Goal: Task Accomplishment & Management: Use online tool/utility

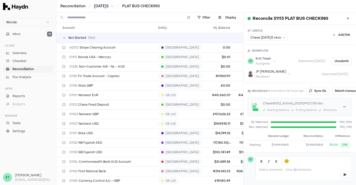
scroll to position [39, 0]
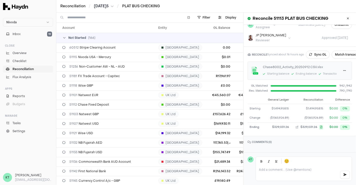
click at [108, 5] on span "[DATE]5" at bounding box center [101, 6] width 15 height 5
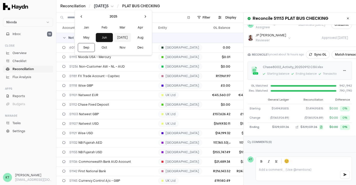
click at [114, 35] on button "[DATE]" at bounding box center [122, 37] width 17 height 9
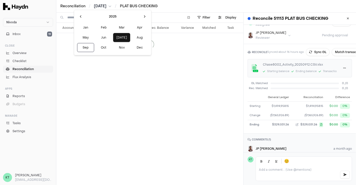
scroll to position [42, 0]
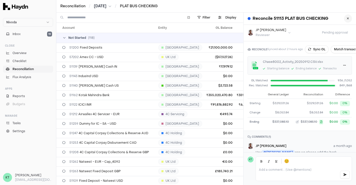
click at [344, 17] on button at bounding box center [348, 19] width 8 height 8
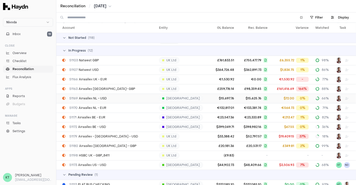
scroll to position [1101, 0]
click at [107, 164] on div "51173 Airwallex US - USD" at bounding box center [108, 165] width 93 height 4
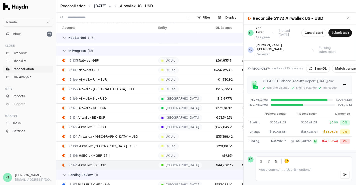
scroll to position [24, 0]
click at [344, 65] on button "Match transactions" at bounding box center [350, 69] width 36 height 8
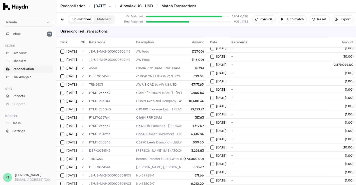
scroll to position [1032, 0]
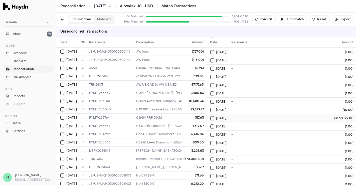
click at [248, 116] on div "-" at bounding box center [289, 118] width 115 height 4
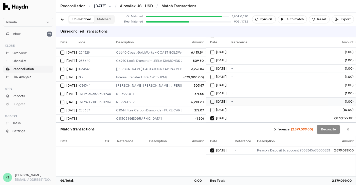
scroll to position [1072, 0]
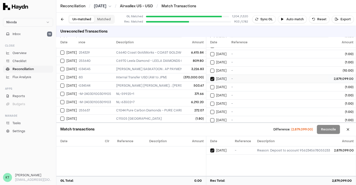
click at [240, 77] on div "-" at bounding box center [289, 79] width 115 height 4
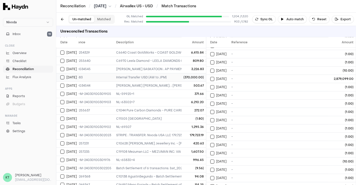
click at [196, 73] on td "(370,000.00)" at bounding box center [194, 77] width 24 height 8
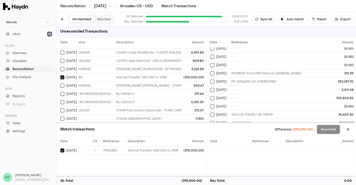
scroll to position [1520, 0]
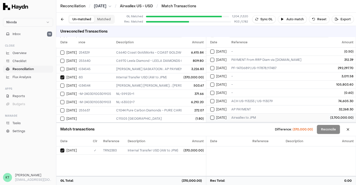
click at [249, 113] on td "Airwallex to JPM" at bounding box center [289, 117] width 119 height 8
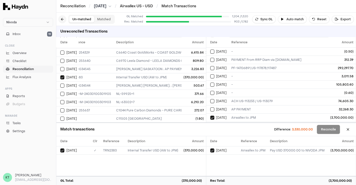
click at [64, 21] on button at bounding box center [62, 19] width 8 height 8
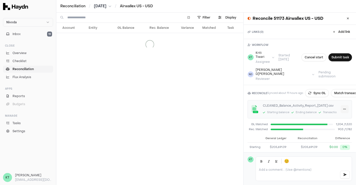
click at [340, 106] on html "Nivoda Inbox 19 Close Overview Checklist Reconciliation Flux Analysis Apps Repo…" at bounding box center [178, 92] width 356 height 185
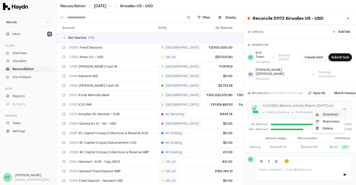
click at [327, 114] on link "Download" at bounding box center [329, 114] width 30 height 7
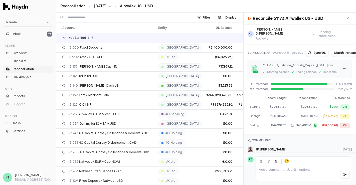
click at [108, 4] on button "[DATE]" at bounding box center [103, 6] width 18 height 5
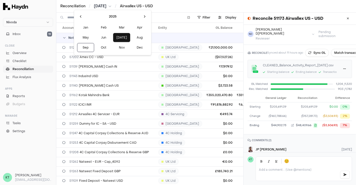
click at [339, 65] on html "Nivoda Inbox 19 Close Overview Checklist Reconciliation Flux Analysis Apps Repo…" at bounding box center [178, 92] width 356 height 185
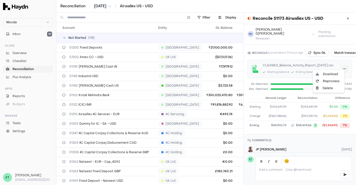
click at [341, 64] on html "Nivoda Inbox 19 Close Overview Checklist Reconciliation Flux Analysis Apps Repo…" at bounding box center [178, 92] width 356 height 185
click at [328, 86] on div "Delete" at bounding box center [329, 88] width 30 height 7
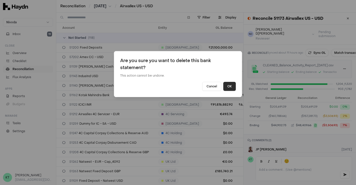
click at [227, 88] on button "OK" at bounding box center [229, 86] width 13 height 9
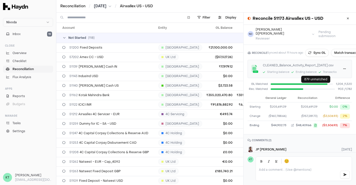
scroll to position [0, 0]
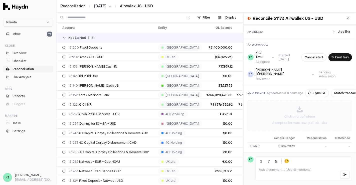
click at [297, 121] on p "Accepted formats: .csv, .pdf, .xls, .xlsx" at bounding box center [299, 123] width 55 height 4
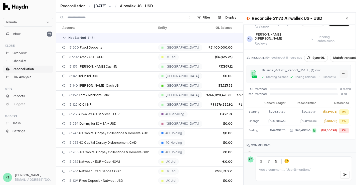
click at [337, 68] on html "Nivoda Inbox 19 Close Overview Checklist Reconciliation Flux Analysis Apps Repo…" at bounding box center [178, 92] width 356 height 185
click at [326, 91] on div "Delete" at bounding box center [328, 93] width 30 height 7
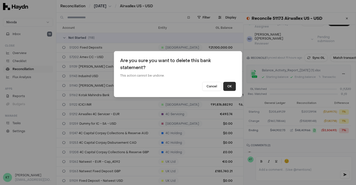
click at [234, 90] on button "OK" at bounding box center [229, 86] width 13 height 9
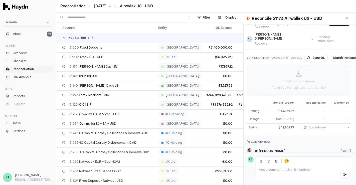
click at [296, 73] on div "Click or drop file here Accepted formats: .csv, .pdf, .xls, .xlsx" at bounding box center [299, 80] width 104 height 31
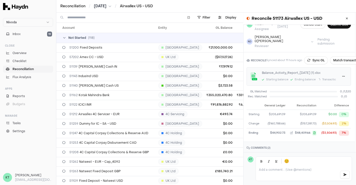
scroll to position [30, 1]
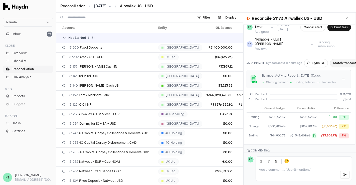
click at [343, 59] on button "Match transactions" at bounding box center [348, 63] width 36 height 8
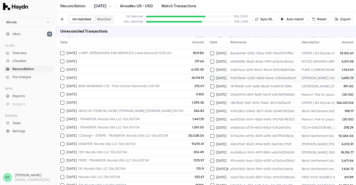
scroll to position [56, 0]
click at [107, 15] on div "Un-matched Matched" at bounding box center [91, 19] width 46 height 9
click at [107, 18] on button "Matched" at bounding box center [104, 19] width 20 height 7
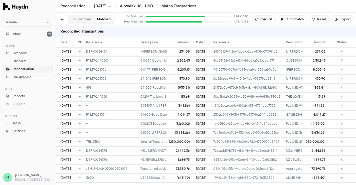
scroll to position [3476, 0]
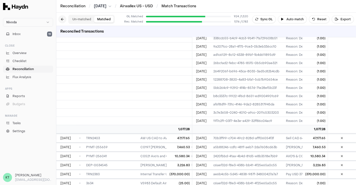
click at [60, 20] on button at bounding box center [62, 19] width 8 height 8
